Goal: Task Accomplishment & Management: Manage account settings

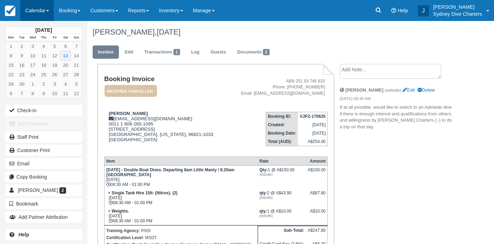
click at [44, 13] on link "Calendar" at bounding box center [37, 10] width 34 height 21
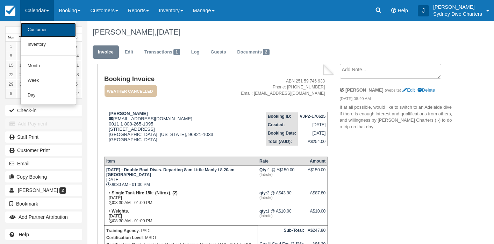
click at [41, 29] on link "Customer" at bounding box center [48, 30] width 55 height 15
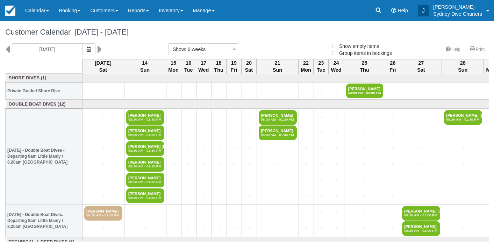
select select
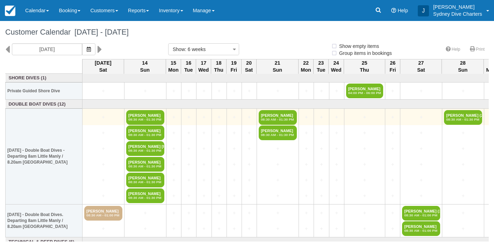
select select
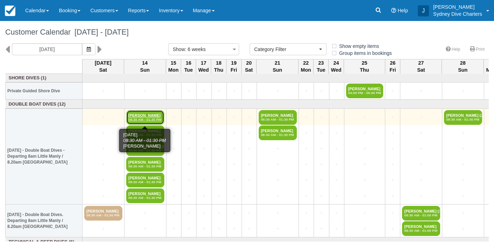
click at [142, 116] on link "Kent Backman 08:30 AM - 01:30 PM" at bounding box center [145, 117] width 38 height 15
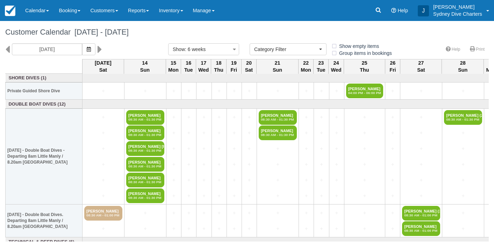
select select
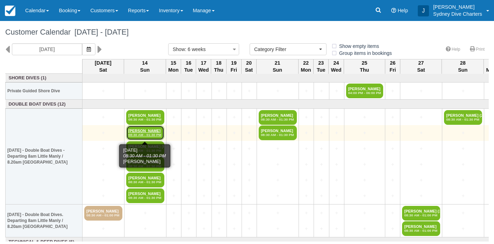
click at [156, 132] on link "Brandon Crocker 08:30 AM - 01:30 PM" at bounding box center [145, 133] width 38 height 15
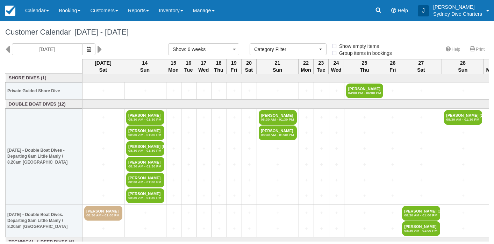
select select
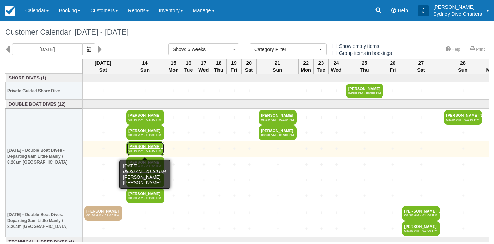
click at [152, 152] on em "08:30 AM - 01:30 PM" at bounding box center [145, 151] width 34 height 4
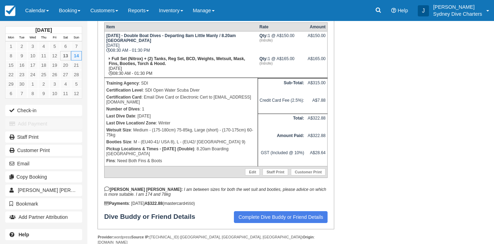
scroll to position [154, 0]
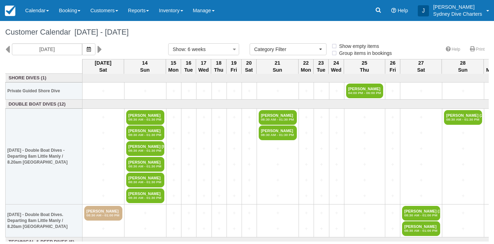
select select
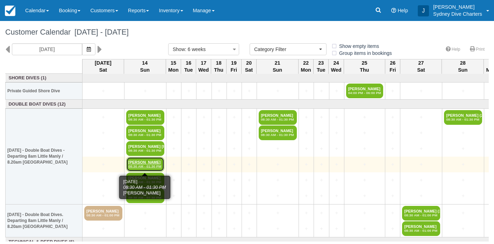
click at [149, 160] on link "[PERSON_NAME] 08:30 AM - 01:30 PM" at bounding box center [145, 164] width 38 height 15
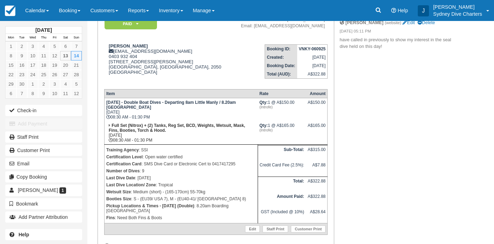
scroll to position [60, 0]
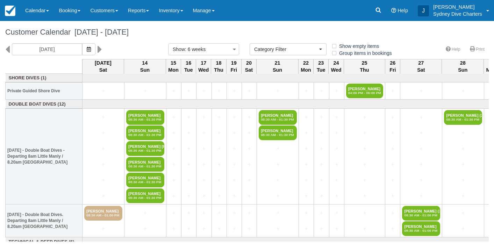
select select
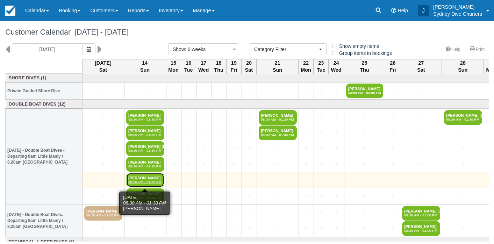
click at [146, 177] on link "[PERSON_NAME] 08:30 AM - 01:30 PM" at bounding box center [145, 180] width 38 height 15
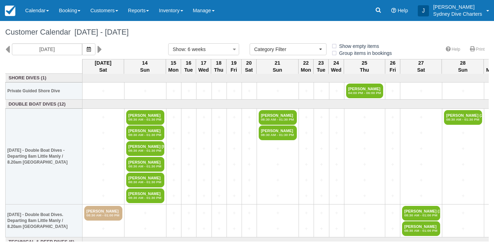
select select
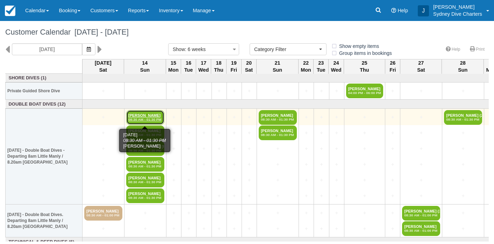
click at [142, 119] on em "08:30 AM - 01:30 PM" at bounding box center [145, 120] width 34 height 4
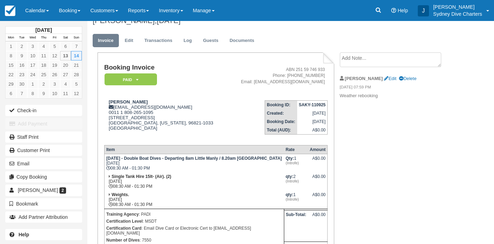
scroll to position [13, 0]
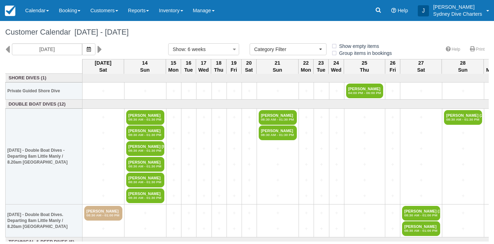
select select
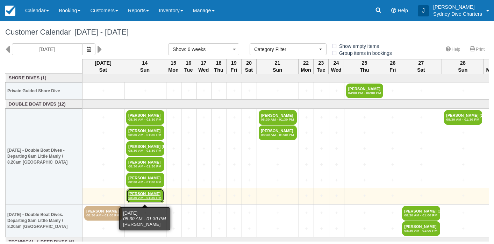
click at [148, 195] on link "Sarah Dunn 08:30 AM - 01:30 PM" at bounding box center [145, 196] width 38 height 15
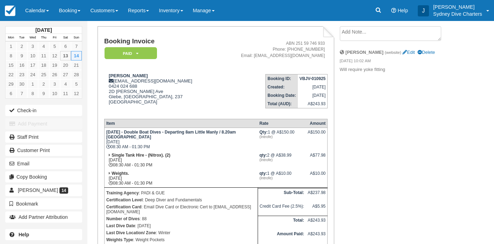
scroll to position [48, 0]
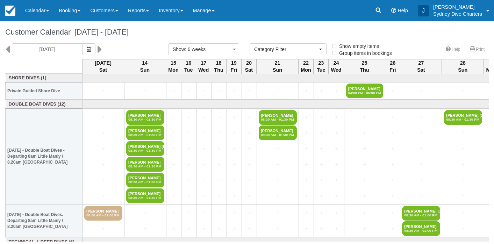
select select
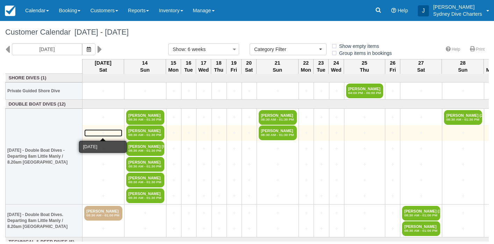
click at [111, 130] on link "+" at bounding box center [103, 132] width 38 height 7
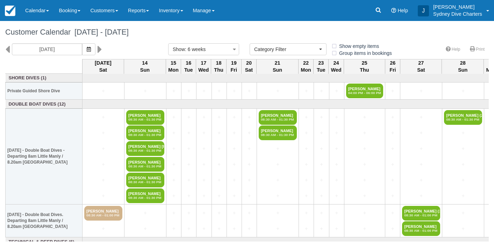
select select
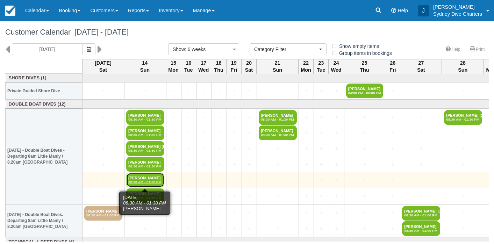
click at [149, 180] on link "Anna Heinicke 08:30 AM - 01:30 PM" at bounding box center [145, 180] width 38 height 15
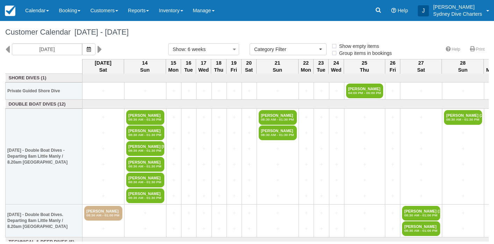
select select
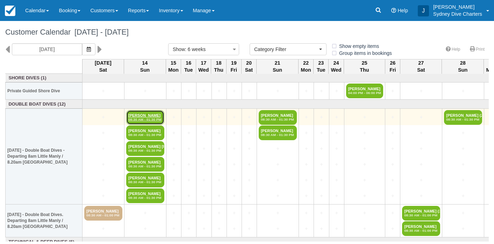
click at [155, 115] on link "Kent Backman 08:30 AM - 01:30 PM" at bounding box center [145, 117] width 38 height 15
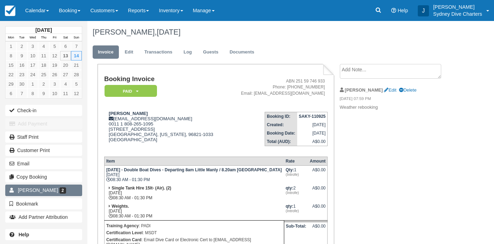
click at [50, 190] on link "Kent Backman 2" at bounding box center [43, 190] width 77 height 11
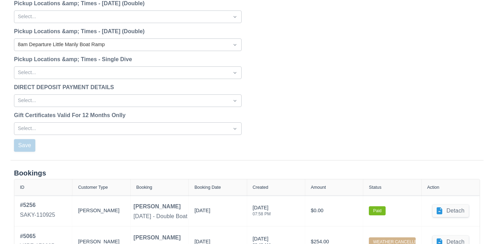
scroll to position [918, 0]
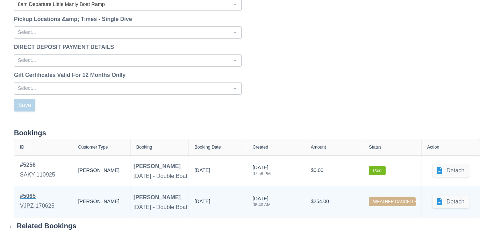
click at [32, 197] on div "# 5065" at bounding box center [37, 196] width 35 height 8
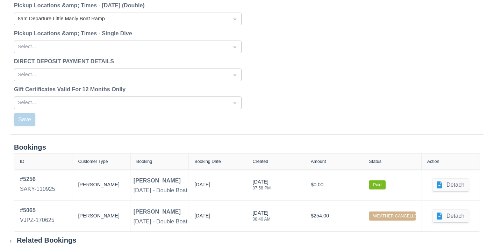
scroll to position [908, 0]
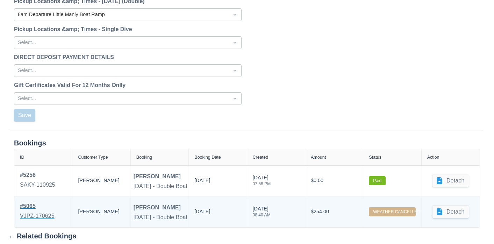
click at [30, 207] on div "# 5065" at bounding box center [37, 206] width 35 height 8
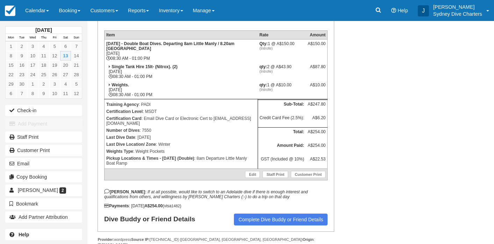
scroll to position [132, 0]
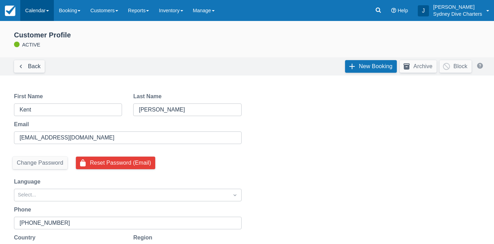
click at [39, 13] on link "Calendar" at bounding box center [37, 10] width 34 height 21
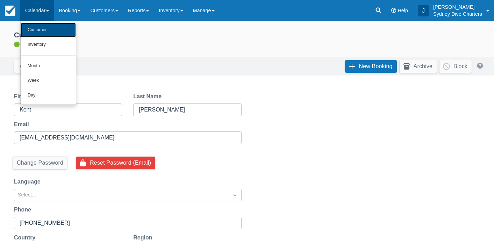
click at [45, 34] on link "Customer" at bounding box center [48, 30] width 55 height 15
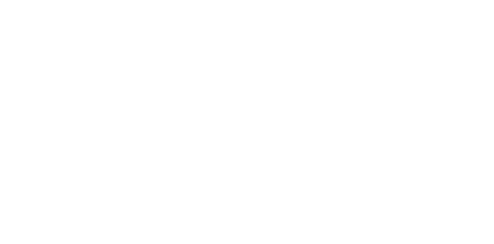
select select
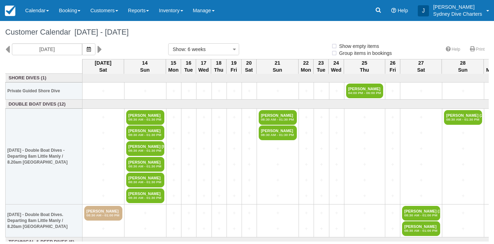
select select
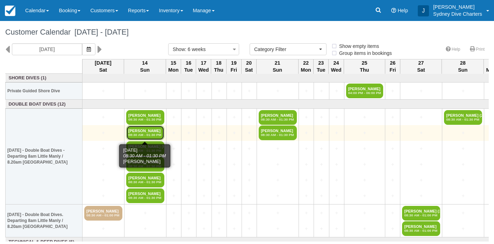
click at [149, 137] on link "[PERSON_NAME] 08:30 AM - 01:30 PM" at bounding box center [145, 133] width 38 height 15
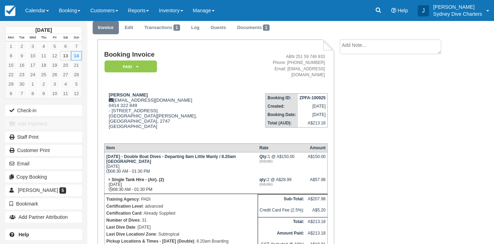
scroll to position [17, 0]
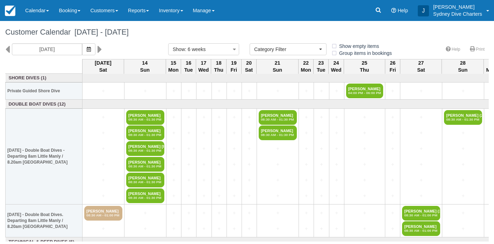
select select
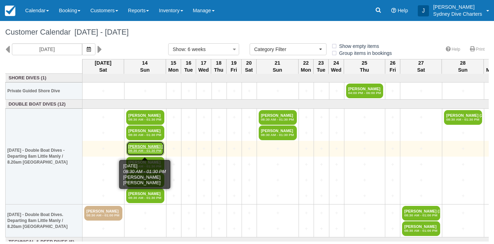
click at [144, 145] on link "[PERSON_NAME] [PERSON_NAME] 08:30 AM - 01:30 PM" at bounding box center [145, 148] width 38 height 15
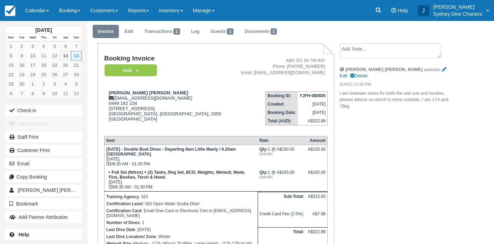
scroll to position [21, 0]
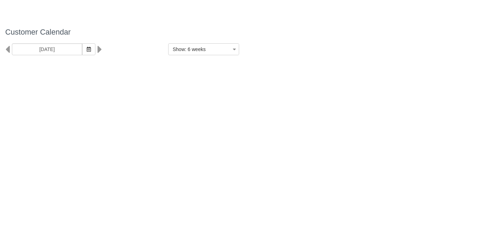
select select
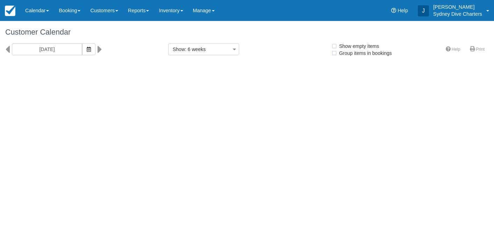
select select
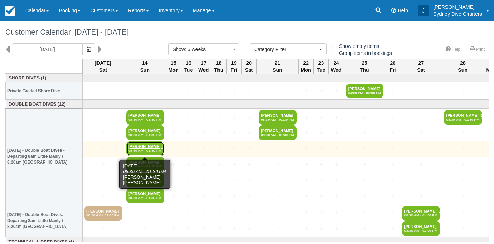
click at [143, 150] on em "08:30 AM - 01:30 PM" at bounding box center [145, 151] width 34 height 4
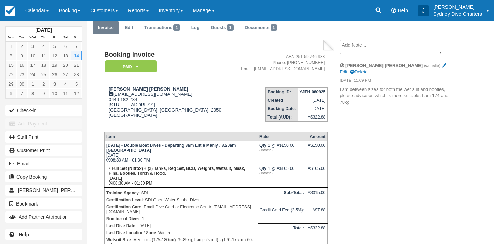
scroll to position [25, 0]
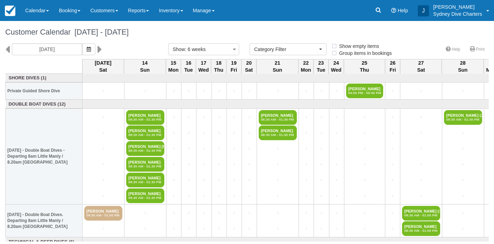
select select
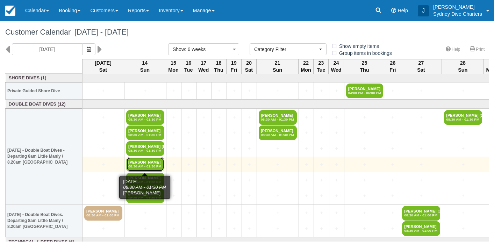
click at [139, 165] on em "08:30 AM - 01:30 PM" at bounding box center [145, 166] width 34 height 4
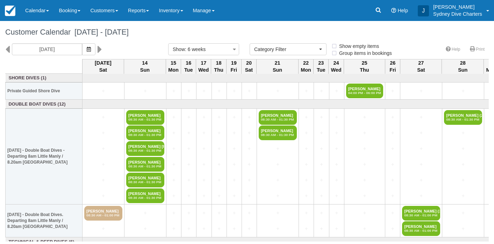
select select
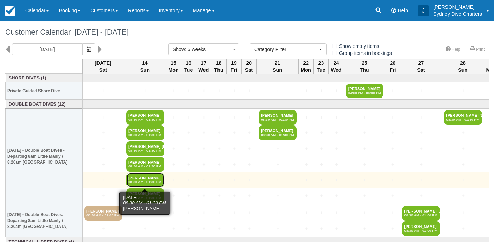
click at [151, 178] on link "Anna Heinicke 08:30 AM - 01:30 PM" at bounding box center [145, 180] width 38 height 15
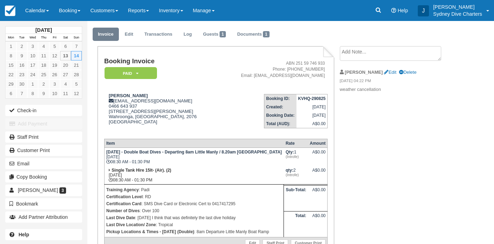
scroll to position [26, 0]
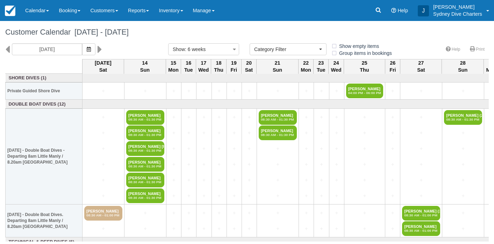
select select
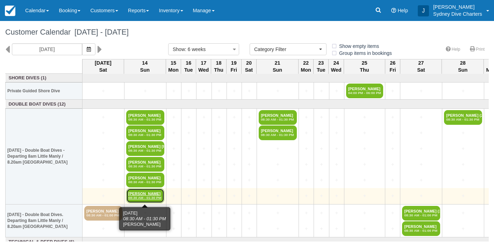
click at [149, 195] on link "[PERSON_NAME] 08:30 AM - 01:30 PM" at bounding box center [145, 196] width 38 height 15
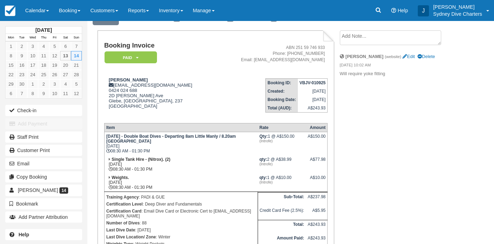
scroll to position [35, 0]
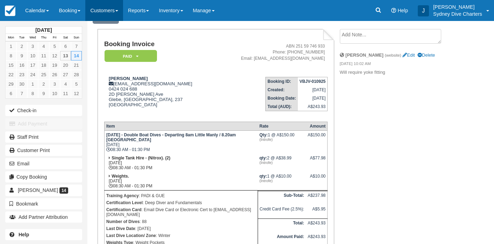
click at [108, 9] on link "Customers" at bounding box center [104, 10] width 38 height 21
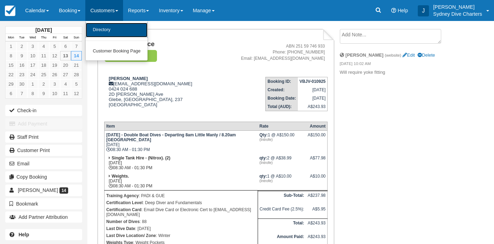
click at [110, 33] on link "Directory" at bounding box center [117, 30] width 62 height 15
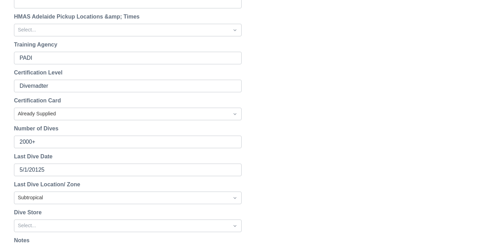
scroll to position [334, 0]
drag, startPoint x: 0, startPoint y: 0, endPoint x: 188, endPoint y: 119, distance: 222.8
click at [188, 119] on div "Reset Password Send password reset email to [EMAIL_ADDRESS][DOMAIN_NAME] ? Canc…" at bounding box center [127, 228] width 239 height 938
click at [321, 121] on div "Reset Password Send password reset email to [EMAIL_ADDRESS][DOMAIN_NAME] ? Canc…" at bounding box center [247, 227] width 494 height 954
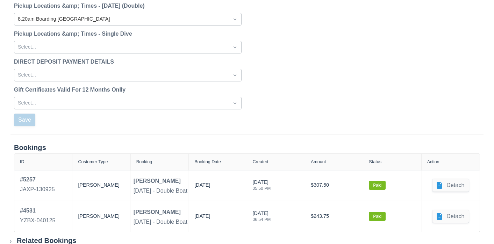
scroll to position [918, 0]
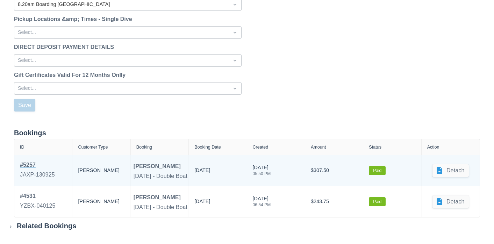
click at [31, 167] on div "# 5257" at bounding box center [37, 165] width 35 height 8
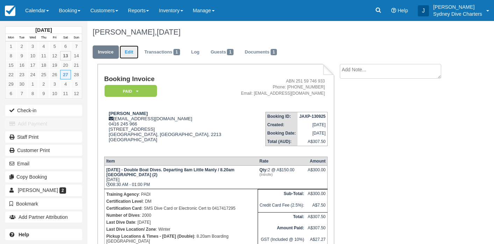
click at [127, 51] on link "Edit" at bounding box center [129, 52] width 19 height 14
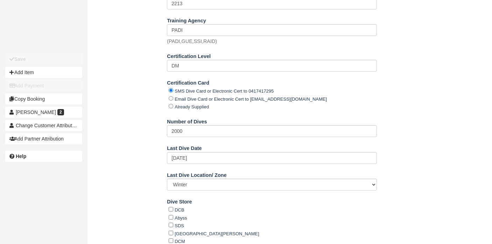
scroll to position [361, 0]
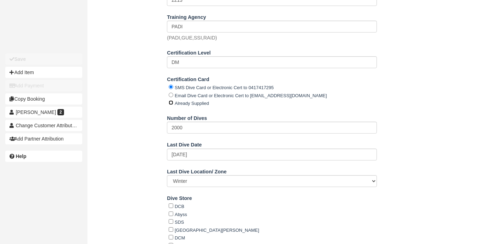
click at [169, 100] on input "Already Supplied" at bounding box center [171, 102] width 5 height 5
radio input "true"
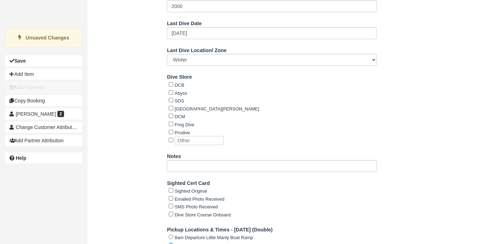
scroll to position [509, 0]
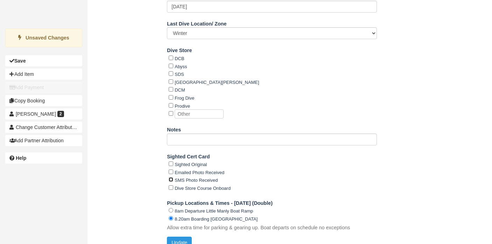
click at [170, 177] on input "SMS Photo Received" at bounding box center [171, 179] width 5 height 5
checkbox input "true"
click at [185, 237] on button "Update" at bounding box center [179, 243] width 25 height 12
type input "+61416245966"
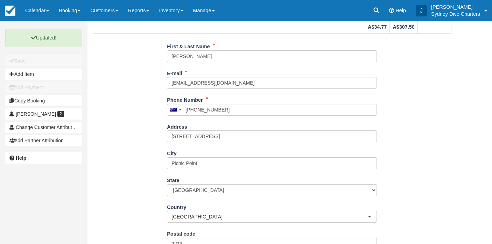
scroll to position [0, 0]
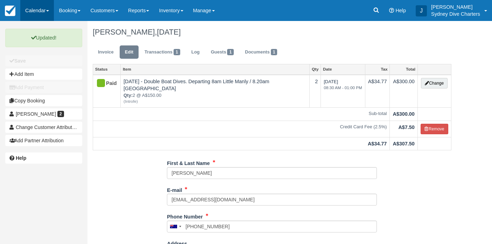
click at [41, 7] on link "Calendar" at bounding box center [37, 10] width 34 height 21
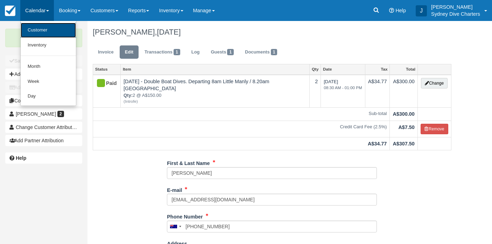
click at [46, 28] on link "Customer" at bounding box center [48, 30] width 55 height 15
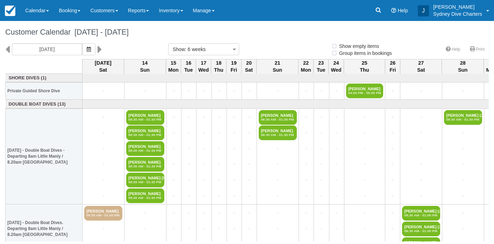
select select
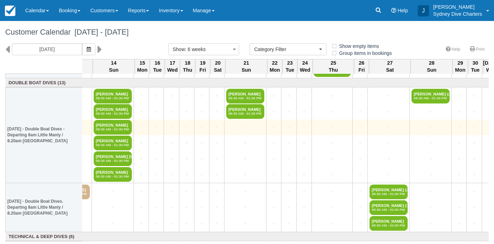
scroll to position [21, 31]
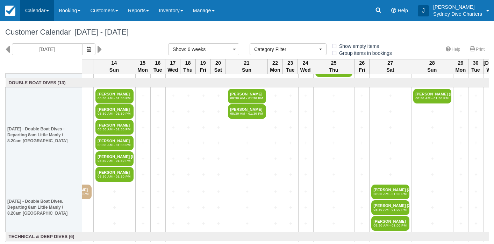
click at [44, 14] on link "Calendar" at bounding box center [37, 10] width 34 height 21
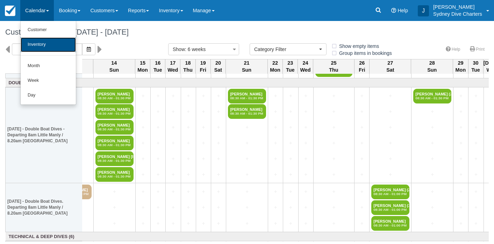
click at [41, 40] on link "Inventory" at bounding box center [48, 44] width 55 height 15
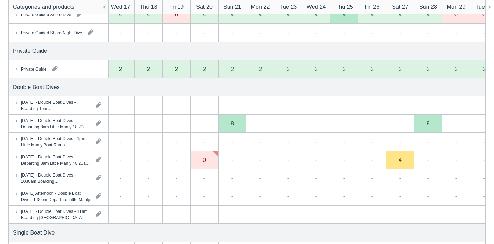
click at [312, 128] on div "-" at bounding box center [316, 124] width 28 height 18
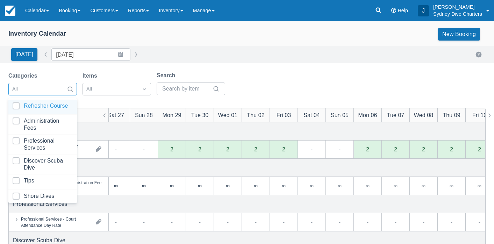
click at [71, 83] on div "All" at bounding box center [42, 89] width 69 height 13
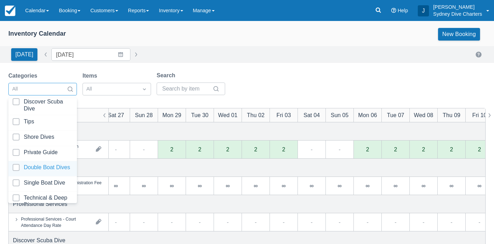
click at [19, 164] on div at bounding box center [43, 168] width 60 height 9
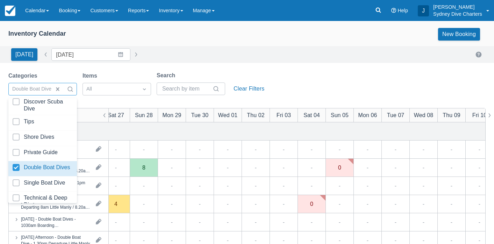
click at [308, 74] on div "Categories option Double Boat Dives, selected. option Double Boat Dives focused…" at bounding box center [247, 85] width 478 height 28
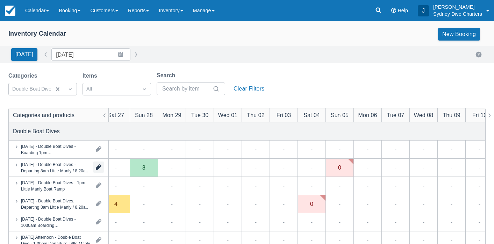
click at [99, 168] on button "button" at bounding box center [98, 167] width 11 height 11
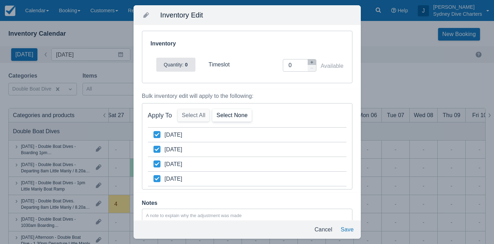
click at [238, 114] on button "Select None" at bounding box center [232, 115] width 40 height 13
checkbox input "false"
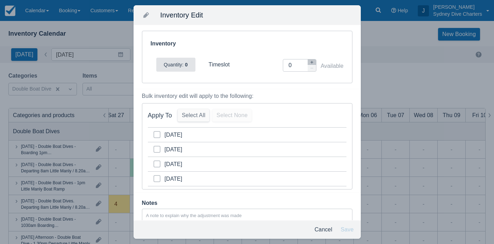
click at [156, 164] on icon at bounding box center [157, 164] width 3 height 3
click at [154, 162] on input "category-1758981600" at bounding box center [154, 162] width 0 height 0
checkbox input "true"
click at [346, 227] on button "Save" at bounding box center [347, 230] width 19 height 13
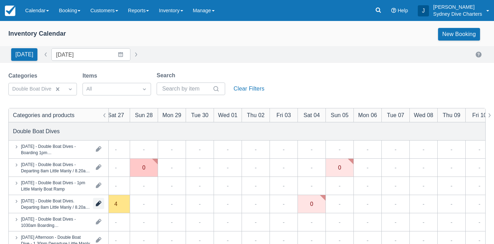
click at [100, 206] on button "button" at bounding box center [98, 203] width 11 height 11
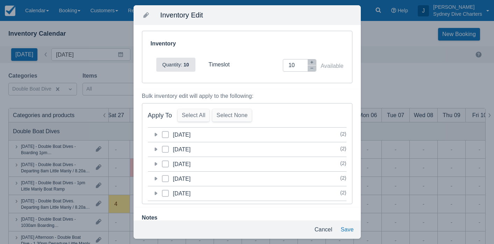
click at [164, 162] on span at bounding box center [165, 167] width 7 height 13
click at [162, 162] on input "category-1758895200" at bounding box center [162, 162] width 0 height 0
checkbox input "true"
click at [308, 93] on div "Bulk inventory edit will apply to the following:" at bounding box center [247, 96] width 211 height 8
click at [313, 70] on button "button" at bounding box center [312, 68] width 8 height 6
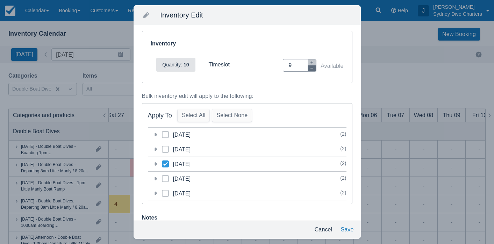
click at [313, 70] on button "button" at bounding box center [312, 68] width 8 height 6
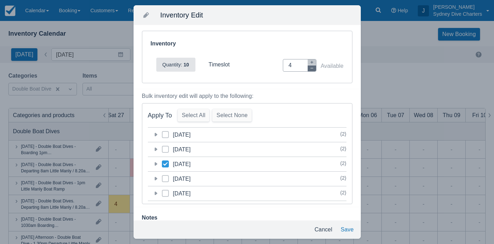
click at [313, 70] on button "button" at bounding box center [312, 68] width 8 height 6
type input "0"
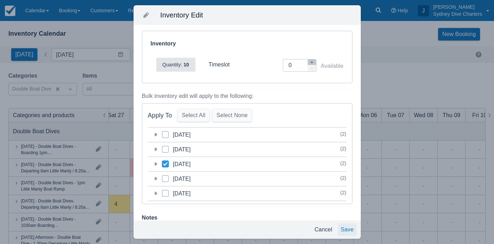
click at [346, 224] on button "Save" at bounding box center [347, 230] width 19 height 13
